Goal: Task Accomplishment & Management: Use online tool/utility

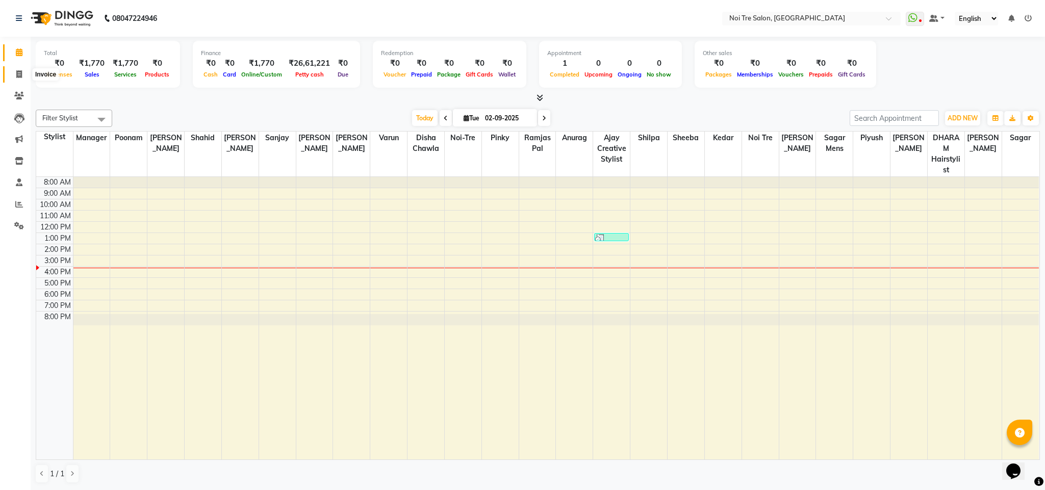
click at [15, 75] on span at bounding box center [19, 75] width 18 height 12
select select "service"
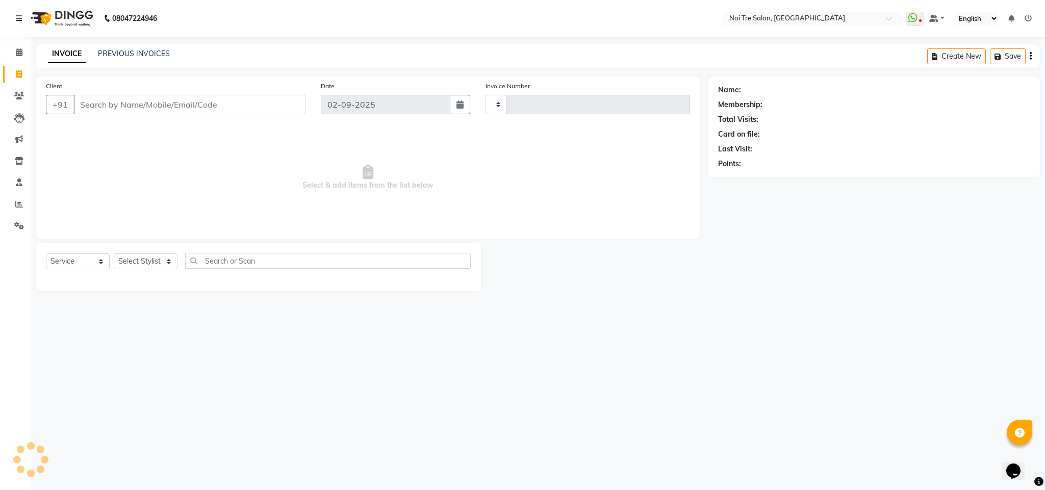
type input "3068"
select select "4307"
click at [159, 259] on select "Select Stylist" at bounding box center [146, 261] width 64 height 16
select select "23278"
click at [114, 254] on select "Select Stylist Ajay Creative Stylist Anurag [PERSON_NAME] [PERSON_NAME] [PERSON…" at bounding box center [146, 261] width 64 height 16
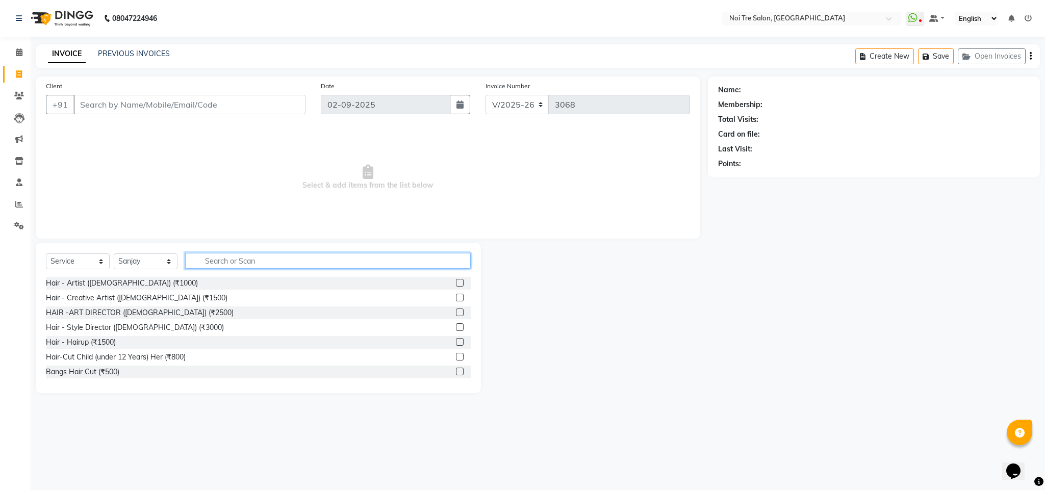
click at [231, 264] on input "text" at bounding box center [327, 261] width 285 height 16
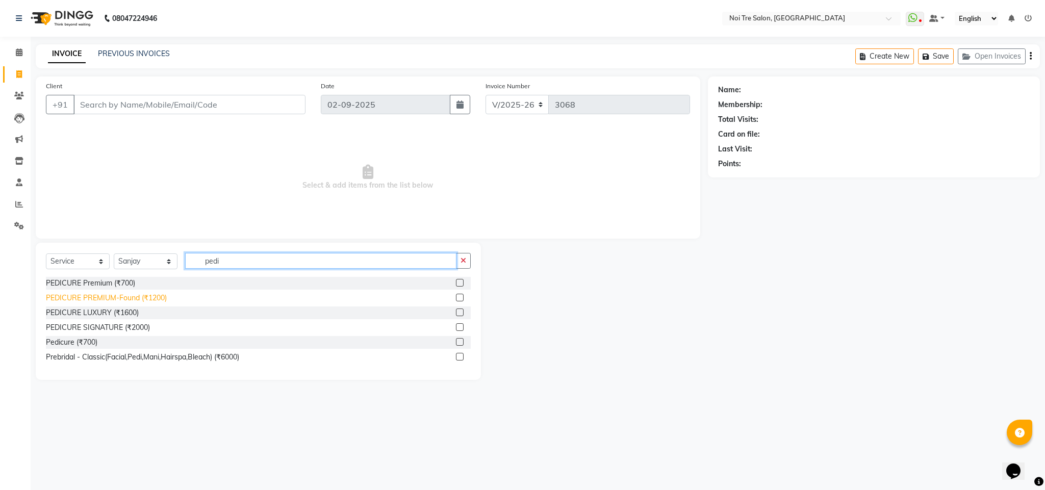
type input "pedi"
click at [141, 300] on div "PEDICURE PREMIUM-Found (₹1200)" at bounding box center [106, 298] width 121 height 11
checkbox input "false"
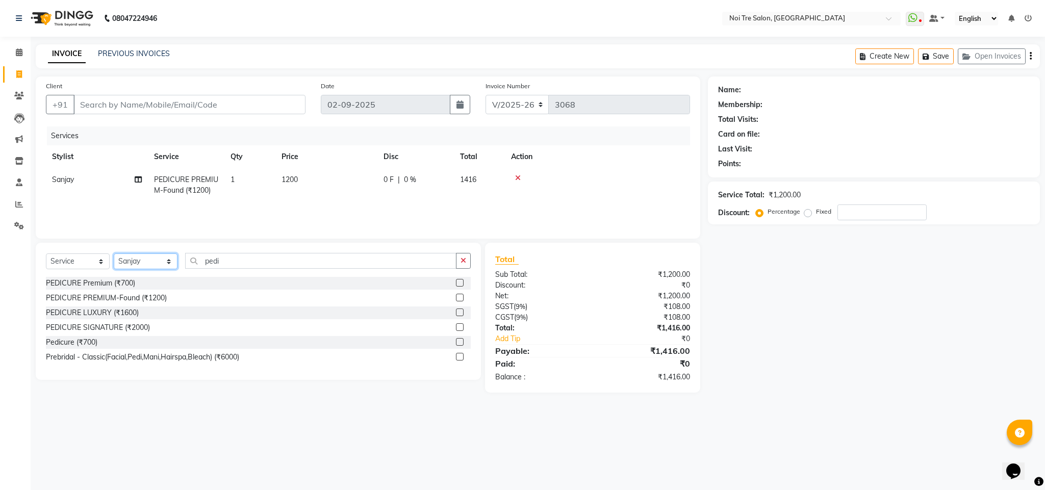
click at [139, 261] on select "Select Stylist Ajay Creative Stylist Anurag [PERSON_NAME] [PERSON_NAME] [PERSON…" at bounding box center [146, 261] width 64 height 16
select select "24528"
click at [114, 254] on select "Select Stylist Ajay Creative Stylist Anurag [PERSON_NAME] [PERSON_NAME] [PERSON…" at bounding box center [146, 261] width 64 height 16
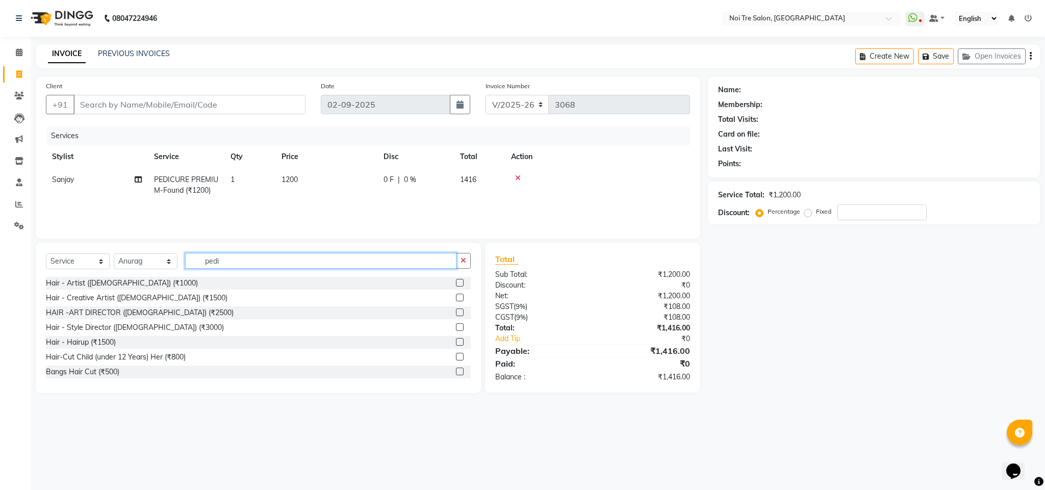
click at [210, 261] on input "pedi" at bounding box center [320, 261] width 271 height 16
type input "pedi"
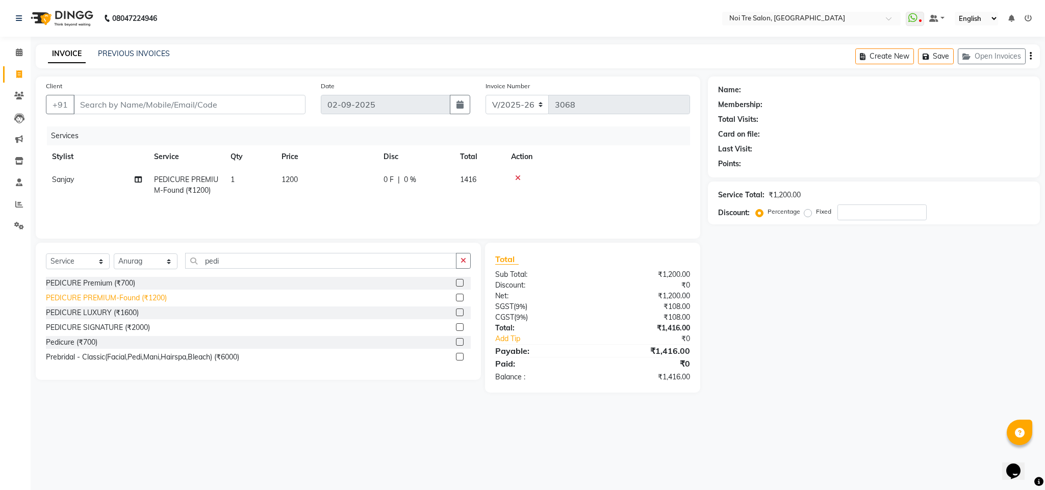
click at [157, 296] on div "PEDICURE PREMIUM-Found (₹1200)" at bounding box center [106, 298] width 121 height 11
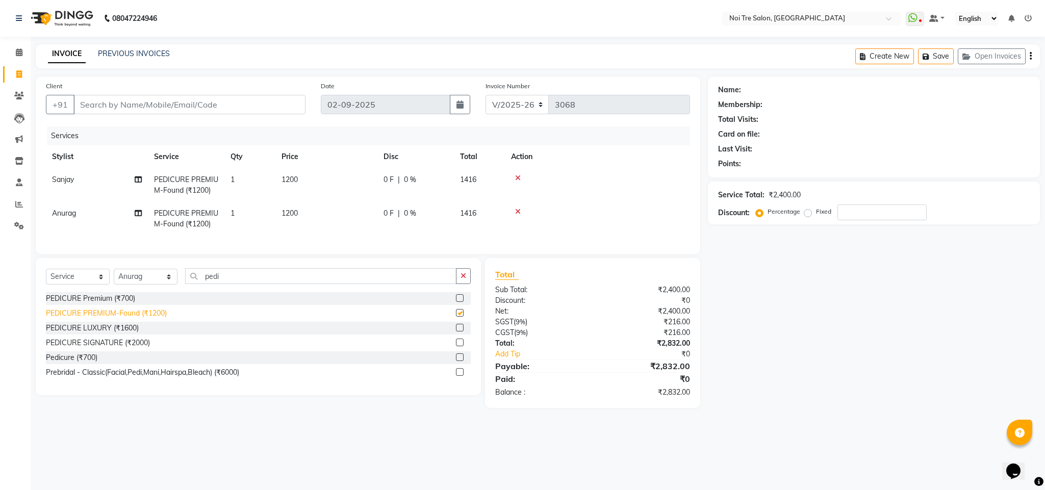
checkbox input "false"
click at [141, 110] on input "Client" at bounding box center [189, 104] width 232 height 19
click at [283, 185] on td "1200" at bounding box center [326, 185] width 102 height 34
select select "23278"
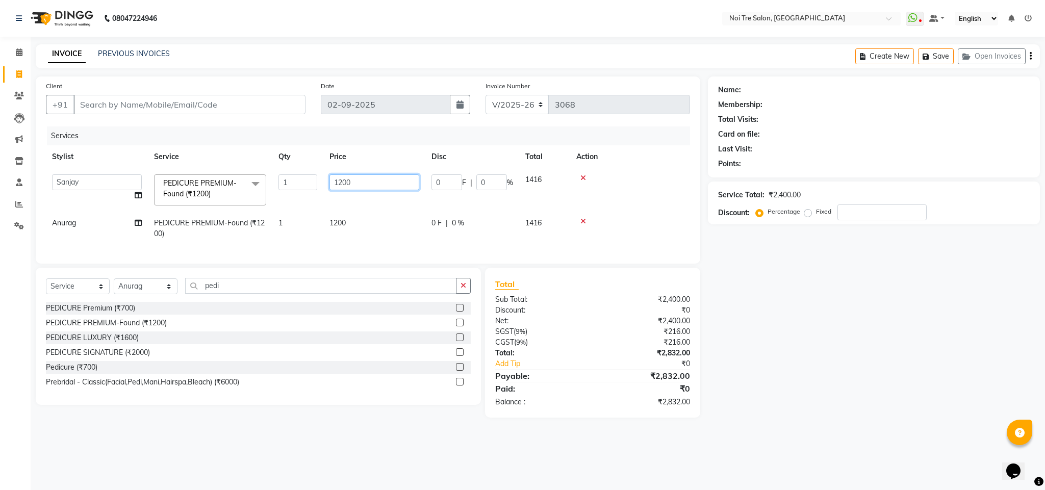
click at [343, 187] on input "1200" at bounding box center [374, 182] width 90 height 16
type input "1000"
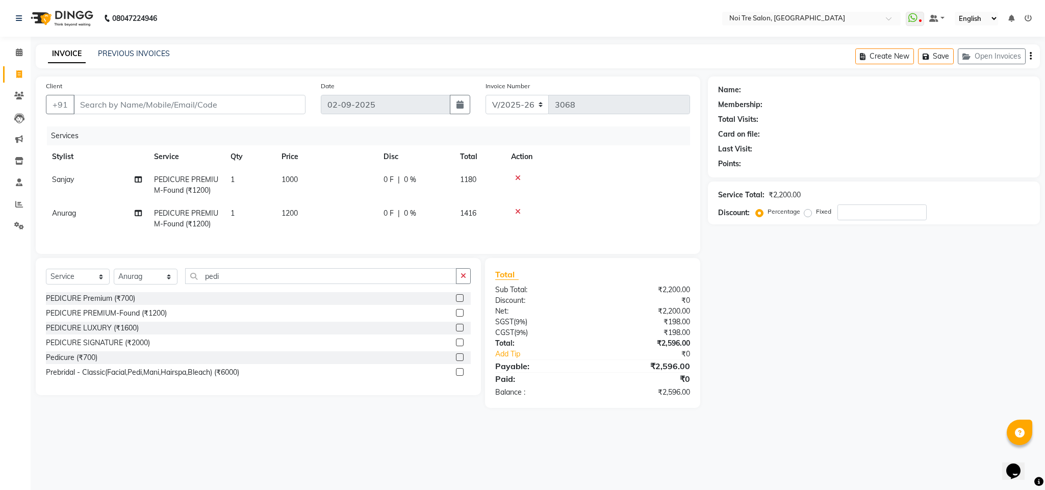
click at [333, 222] on td "1200" at bounding box center [326, 219] width 102 height 34
select select "24528"
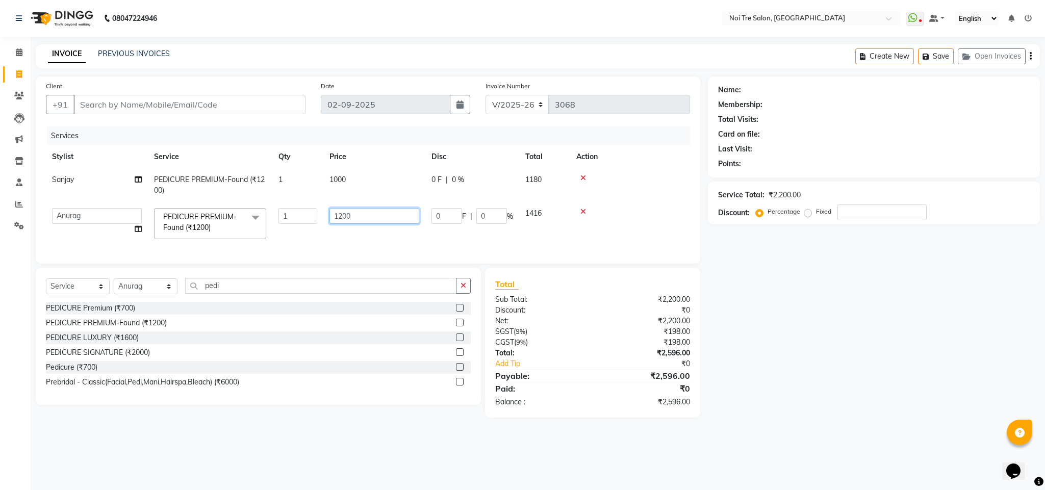
click at [343, 217] on input "1200" at bounding box center [374, 216] width 90 height 16
type input "1000"
click at [652, 146] on th "Action" at bounding box center [630, 156] width 120 height 23
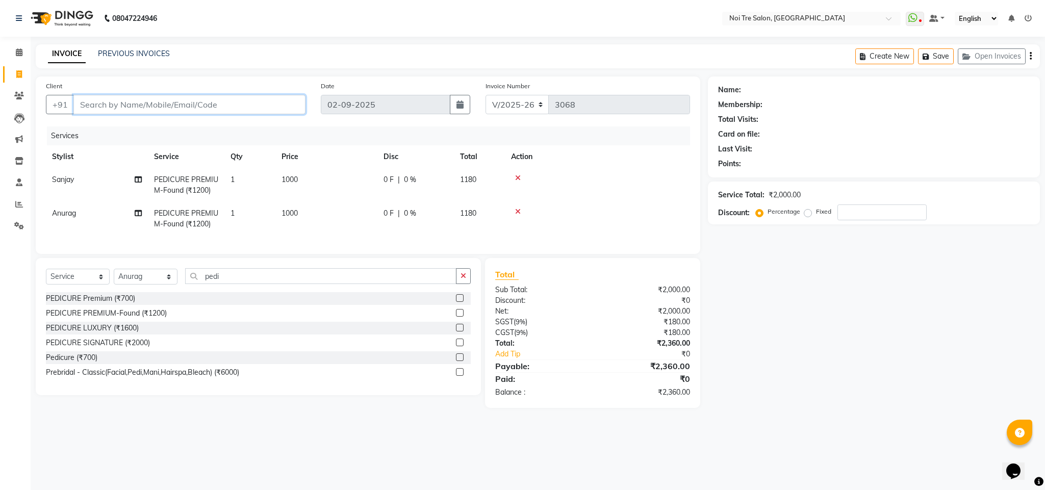
click at [164, 100] on input "Client" at bounding box center [189, 104] width 232 height 19
drag, startPoint x: 164, startPoint y: 100, endPoint x: 160, endPoint y: 116, distance: 16.8
click at [160, 116] on div "Client +91" at bounding box center [175, 102] width 275 height 42
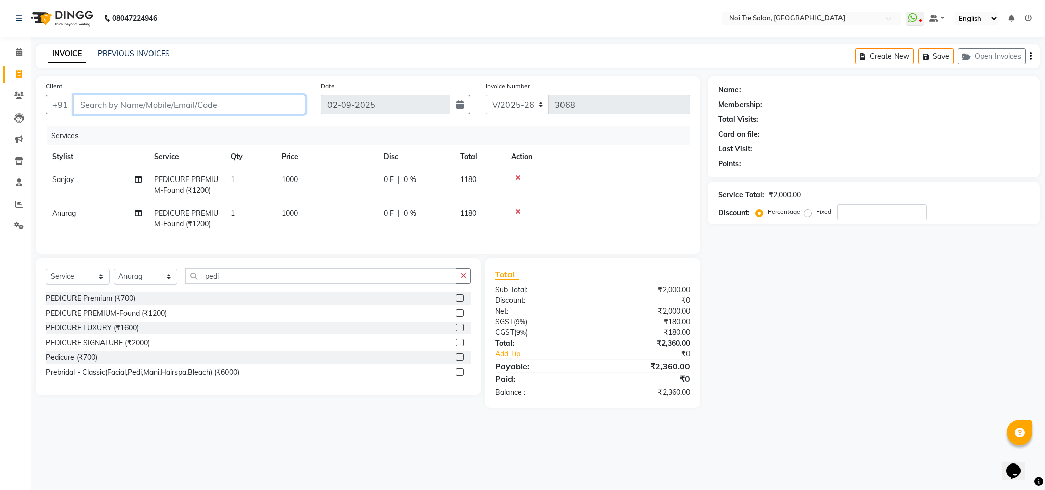
click at [138, 102] on input "Client" at bounding box center [189, 104] width 232 height 19
type input "7"
type input "0"
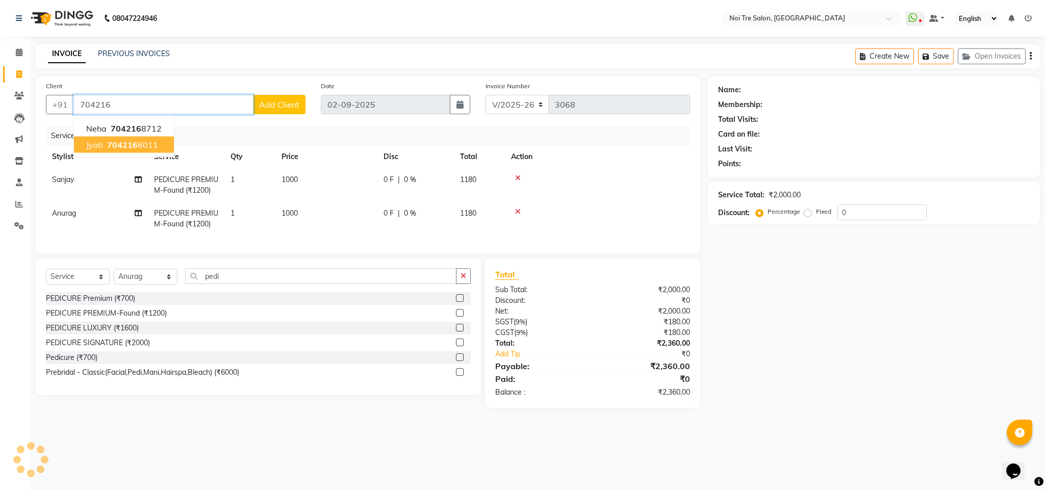
click at [151, 144] on ngb-highlight "704216 6011" at bounding box center [131, 145] width 53 height 10
type input "7042166011"
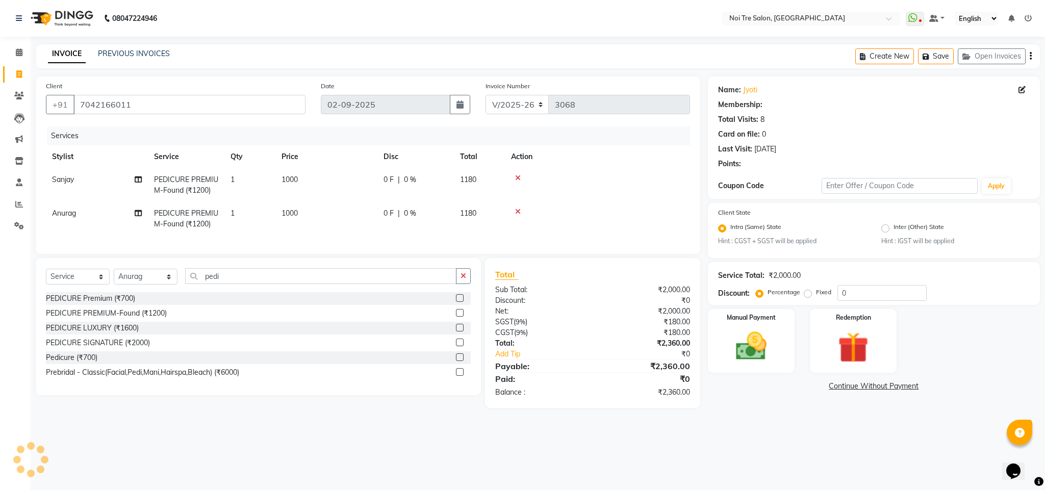
select select "1: Object"
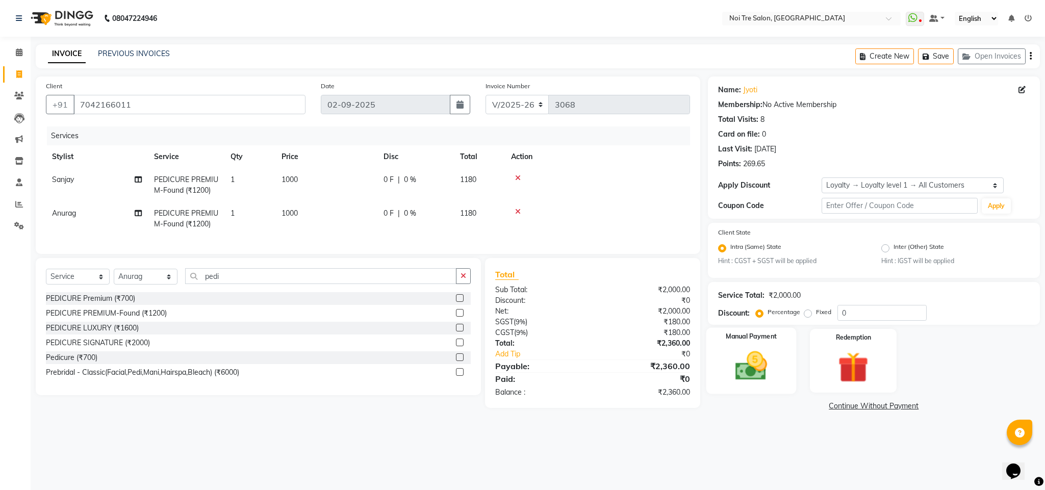
click at [751, 371] on img at bounding box center [751, 366] width 52 height 37
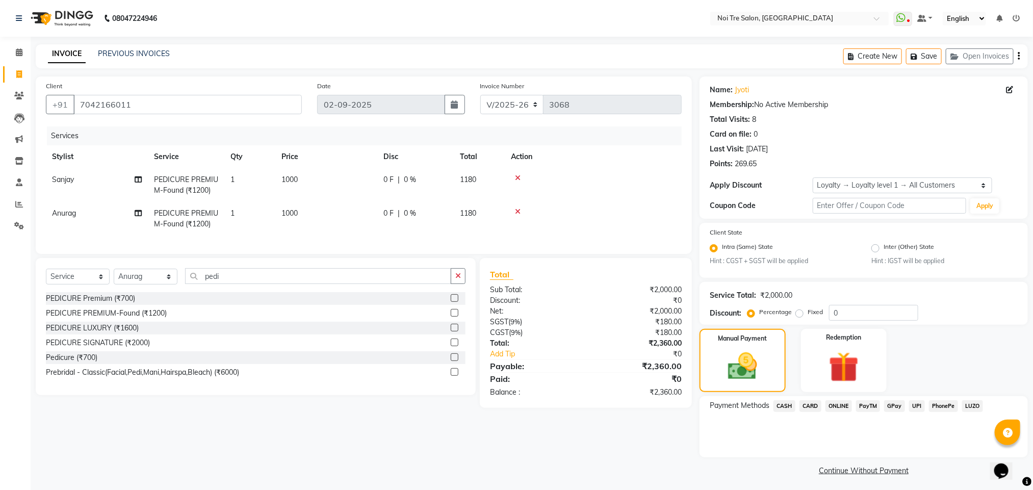
click at [787, 408] on span "CASH" at bounding box center [784, 406] width 22 height 12
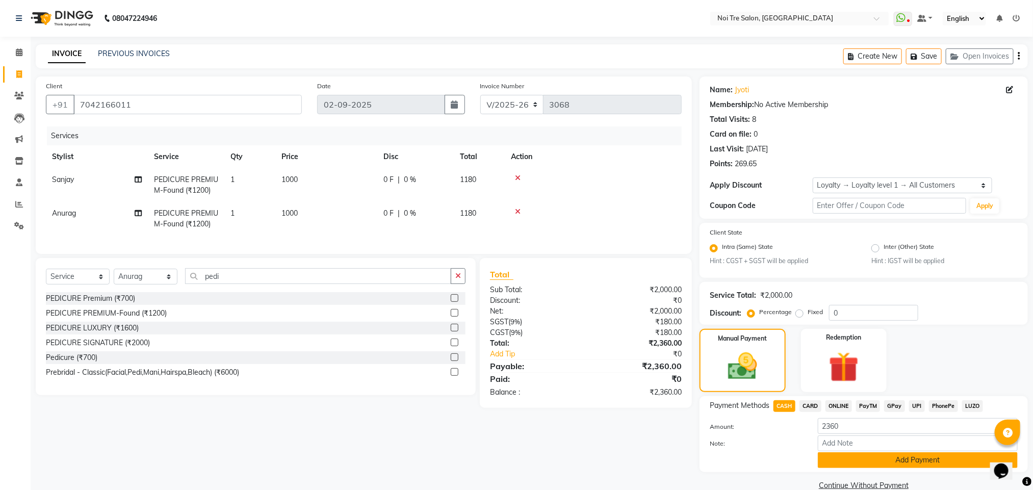
click at [885, 456] on button "Add Payment" at bounding box center [918, 460] width 200 height 16
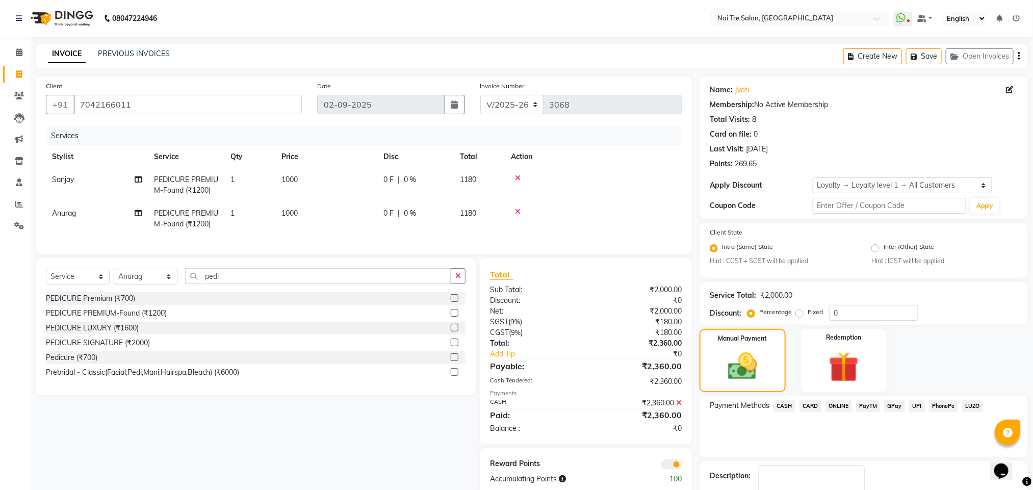
scroll to position [62, 0]
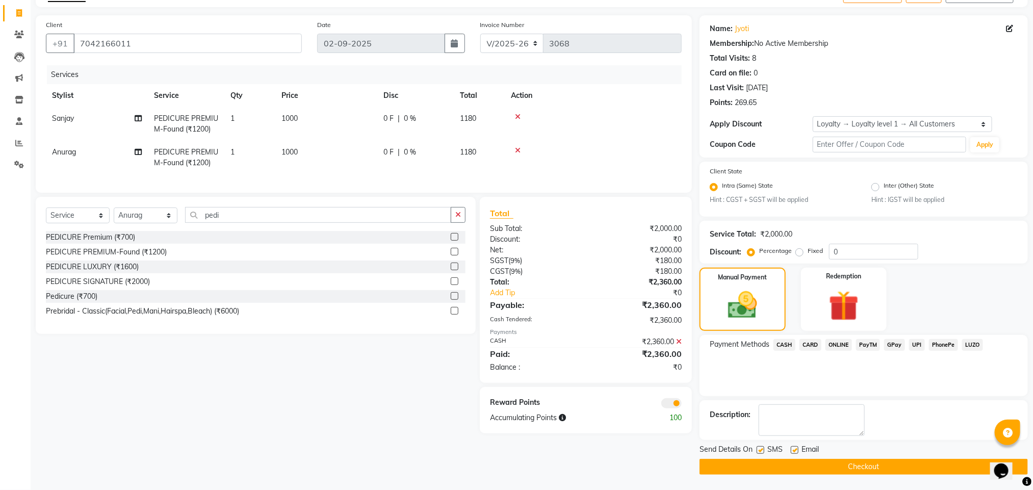
click at [800, 463] on button "Checkout" at bounding box center [863, 467] width 328 height 16
